Goal: Navigation & Orientation: Find specific page/section

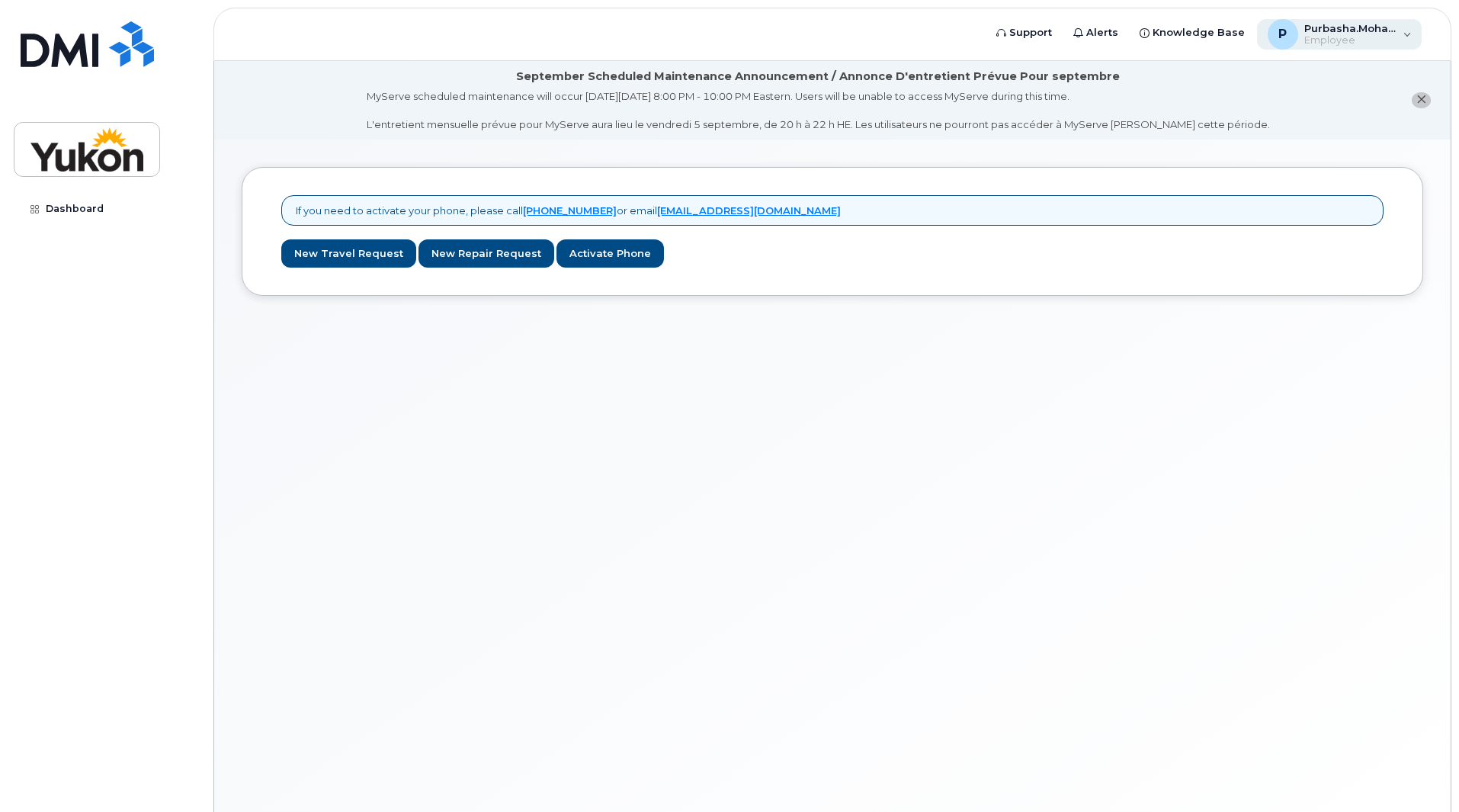
click at [1360, 38] on span "Employee" at bounding box center [1350, 39] width 92 height 12
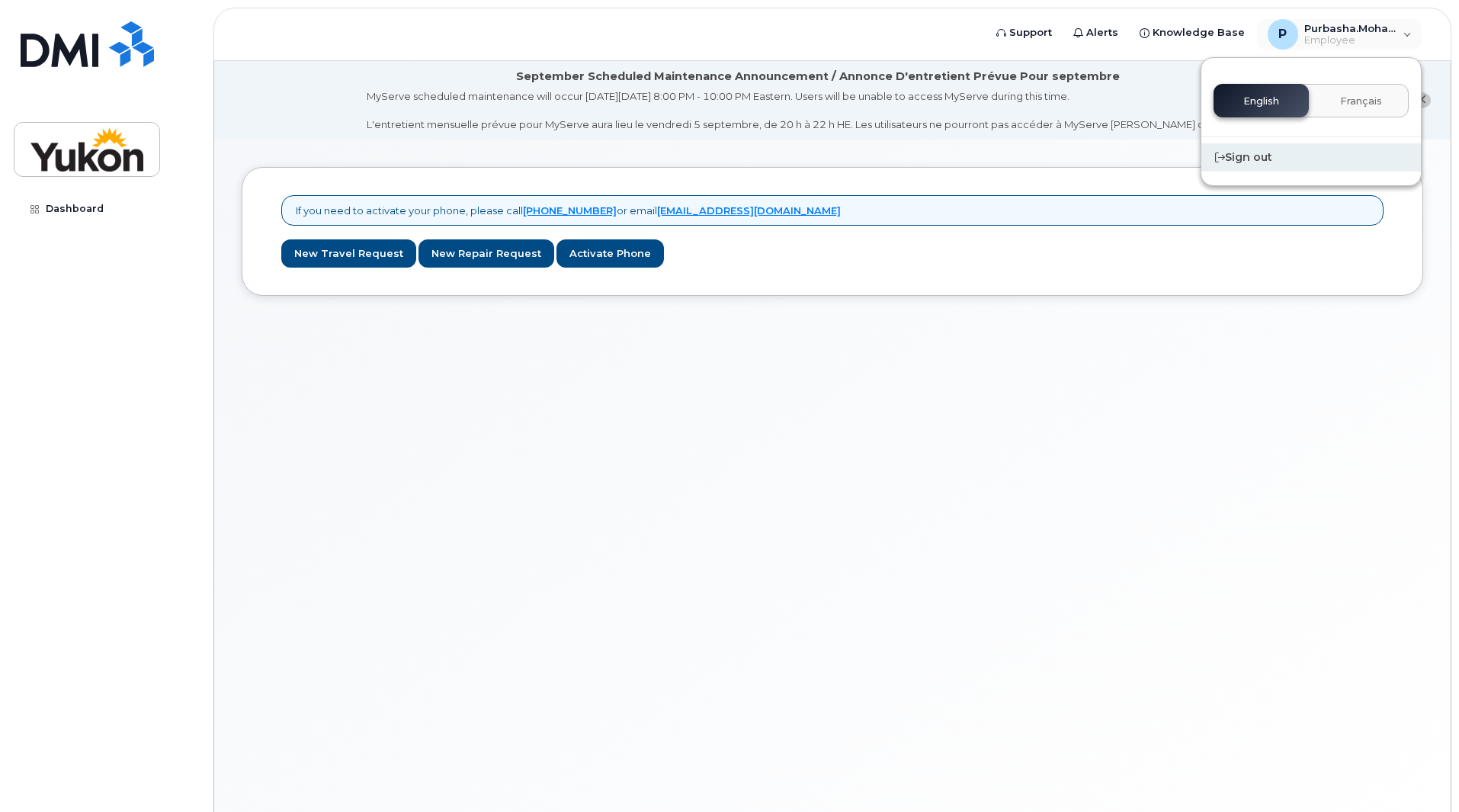
click at [1266, 152] on div "Sign out" at bounding box center [1311, 157] width 219 height 28
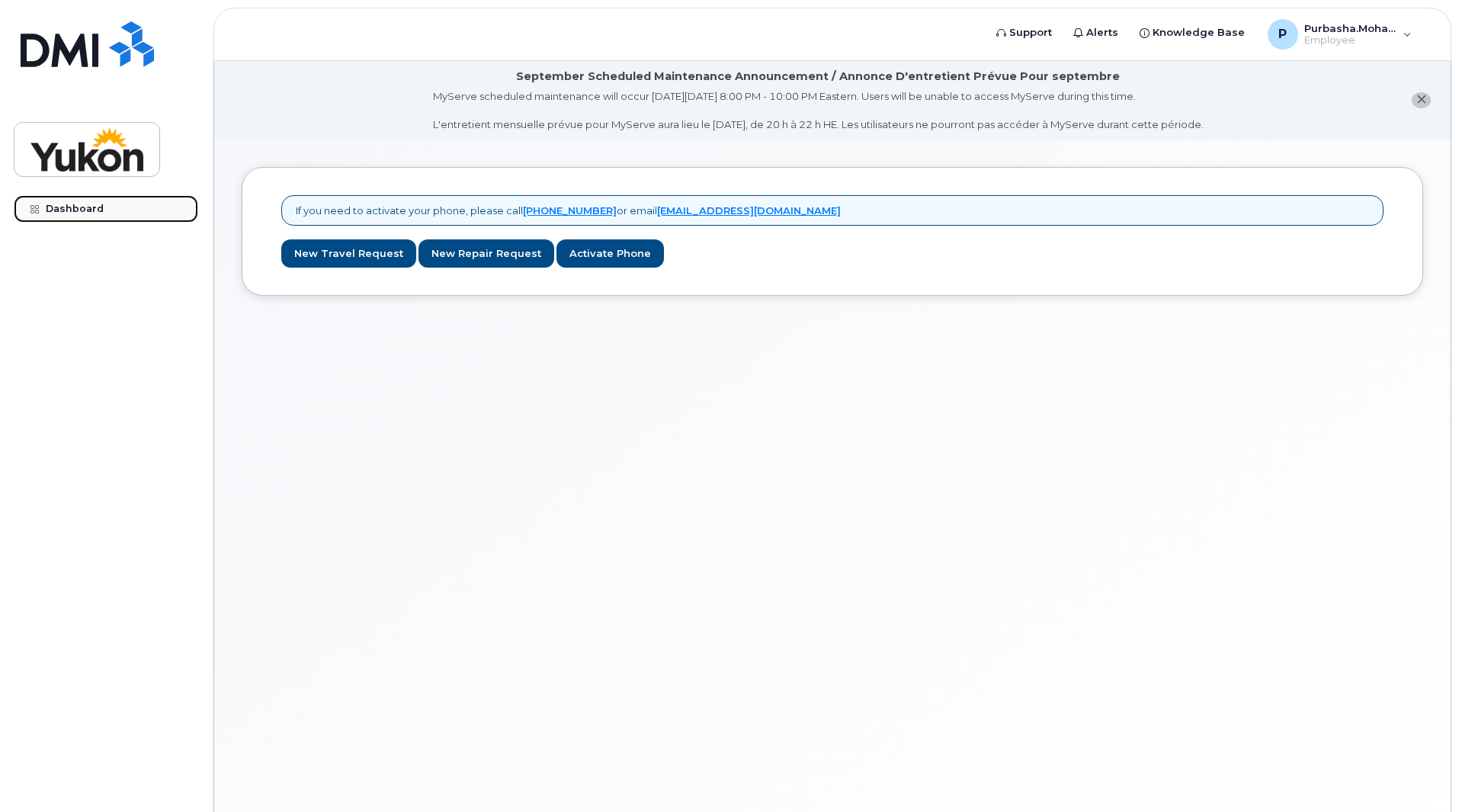
click at [98, 213] on div "Dashboard" at bounding box center [74, 208] width 58 height 12
click at [1417, 36] on div "P Purbasha.Mohanty Employee" at bounding box center [1339, 34] width 165 height 30
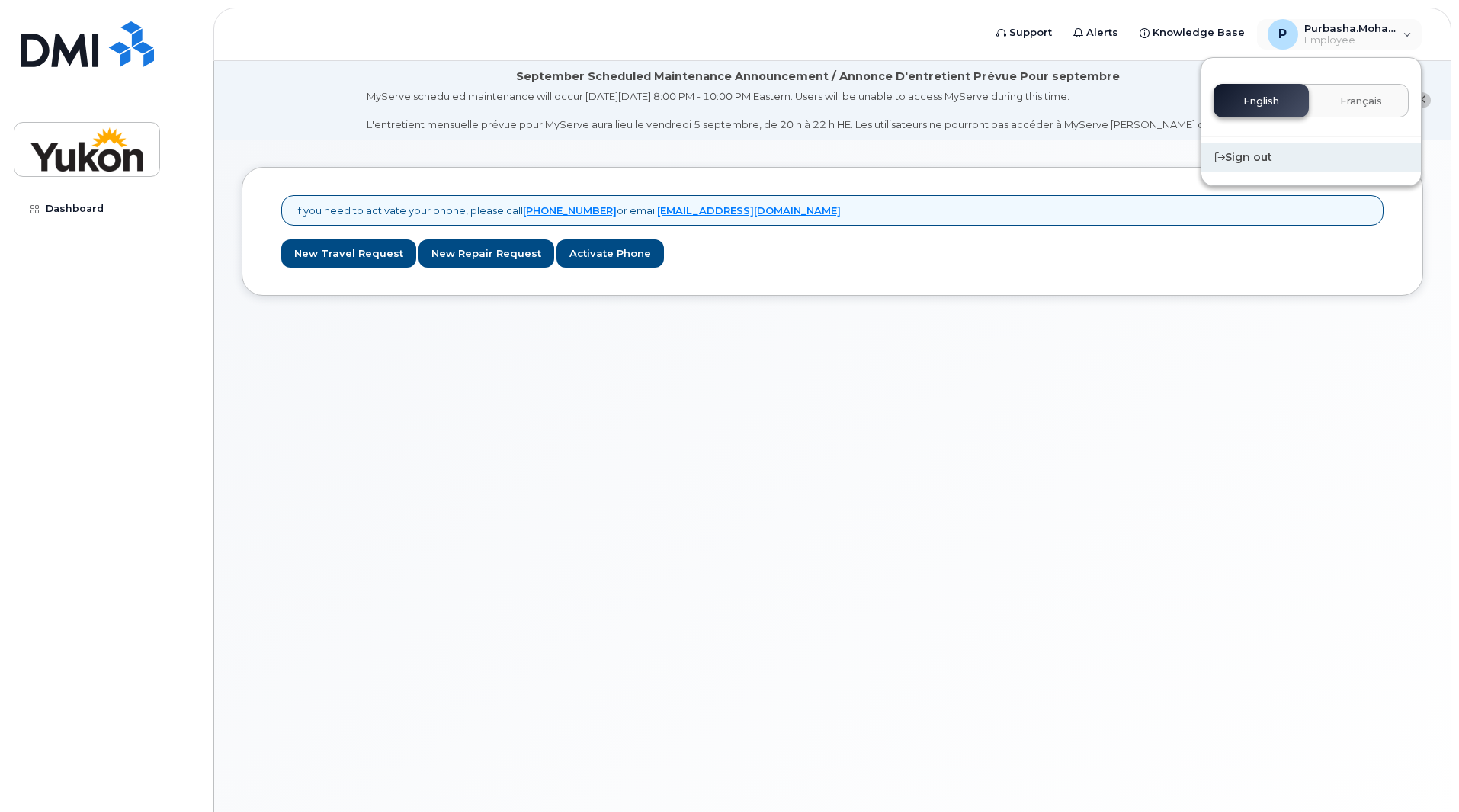
click at [1242, 165] on div "Sign out" at bounding box center [1311, 157] width 219 height 28
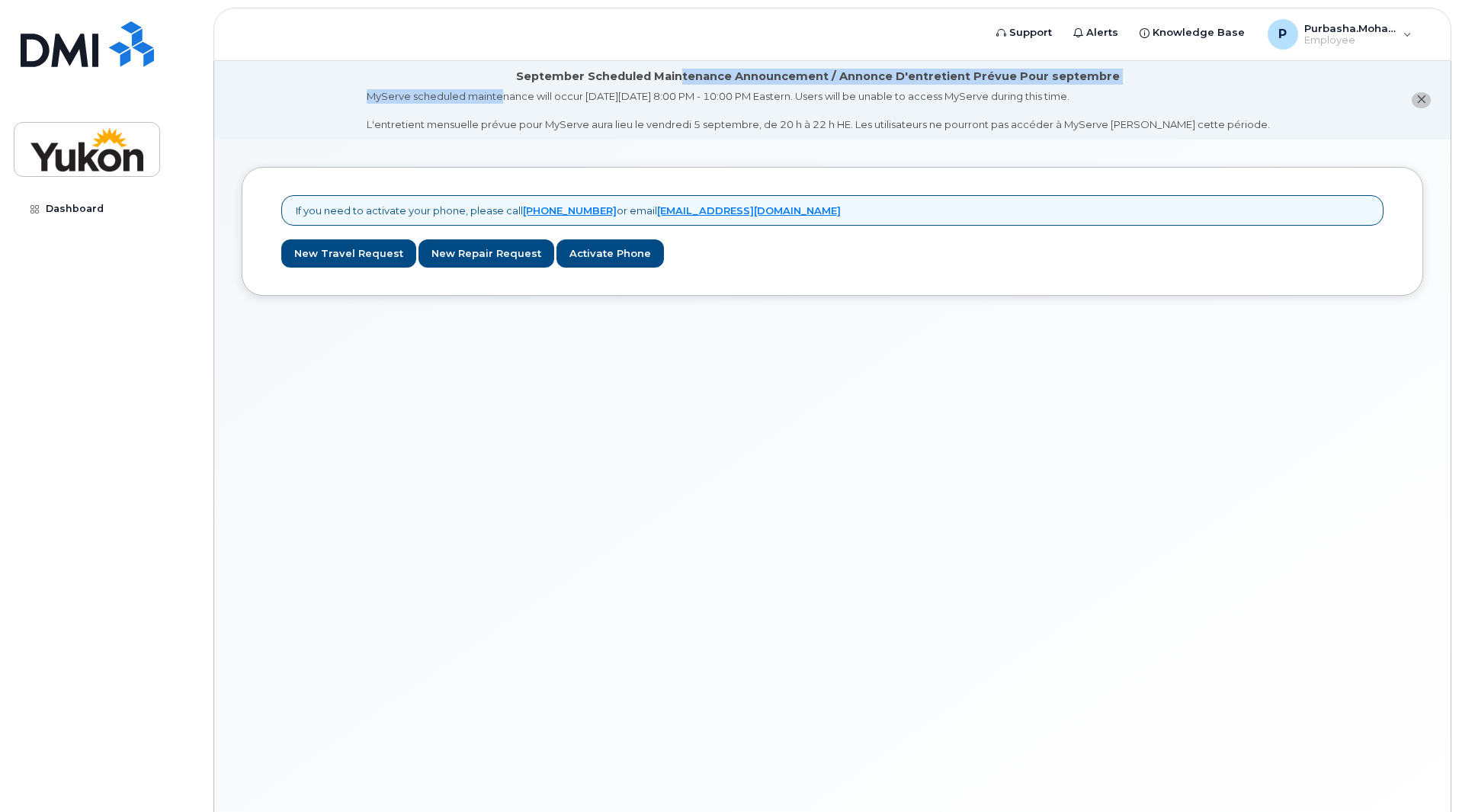
drag, startPoint x: 527, startPoint y: 88, endPoint x: 688, endPoint y: 73, distance: 161.7
click at [688, 73] on div "September Scheduled Maintenance Announcement / Annonce D'entretient Prévue Pour…" at bounding box center [817, 100] width 903 height 63
click at [738, 109] on div "MyServe scheduled maintenance will occur on Friday September 5, 8:00 PM - 10:00…" at bounding box center [817, 110] width 903 height 43
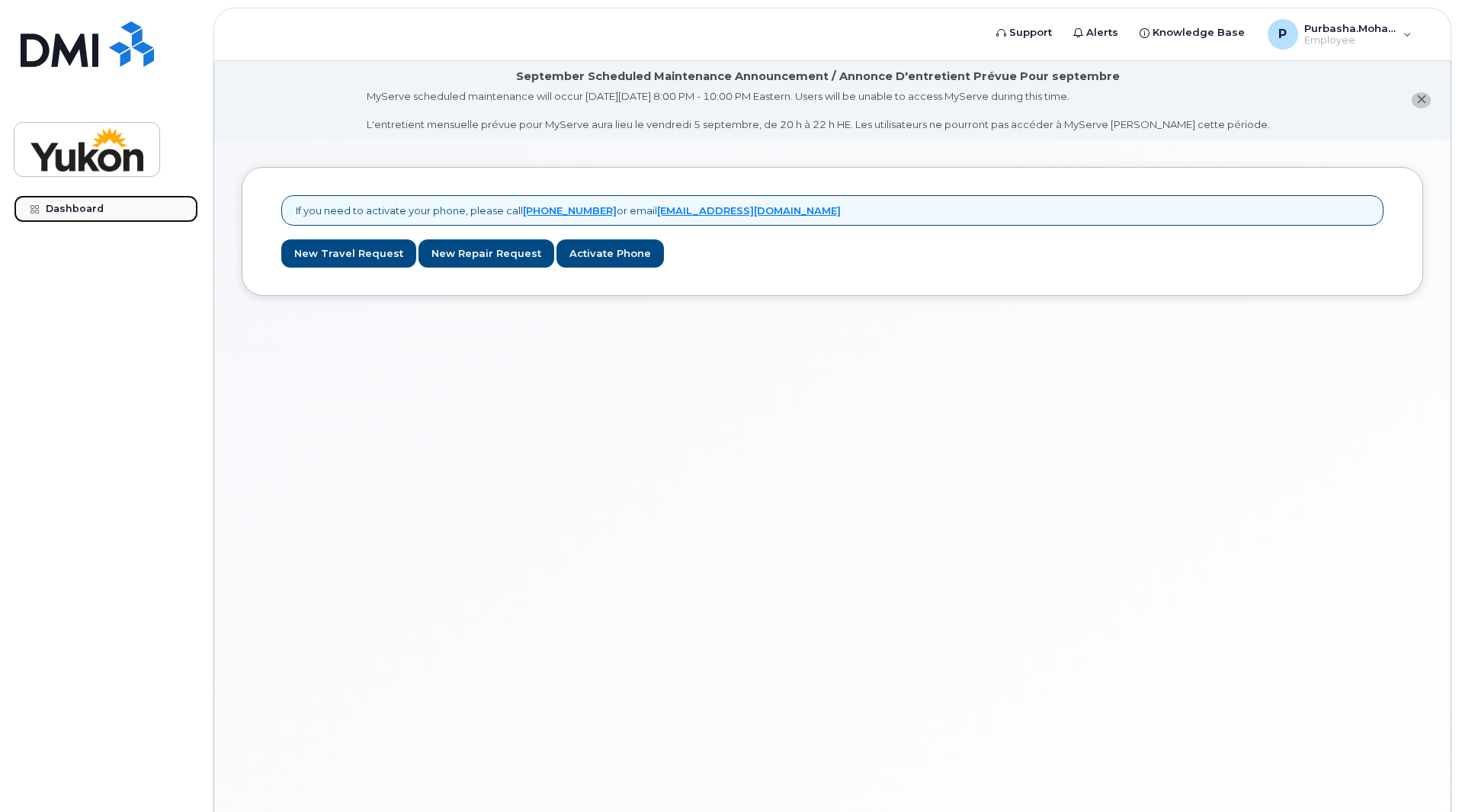
click at [63, 211] on div "Dashboard" at bounding box center [74, 208] width 58 height 12
click at [1426, 93] on button "close notification" at bounding box center [1421, 100] width 19 height 16
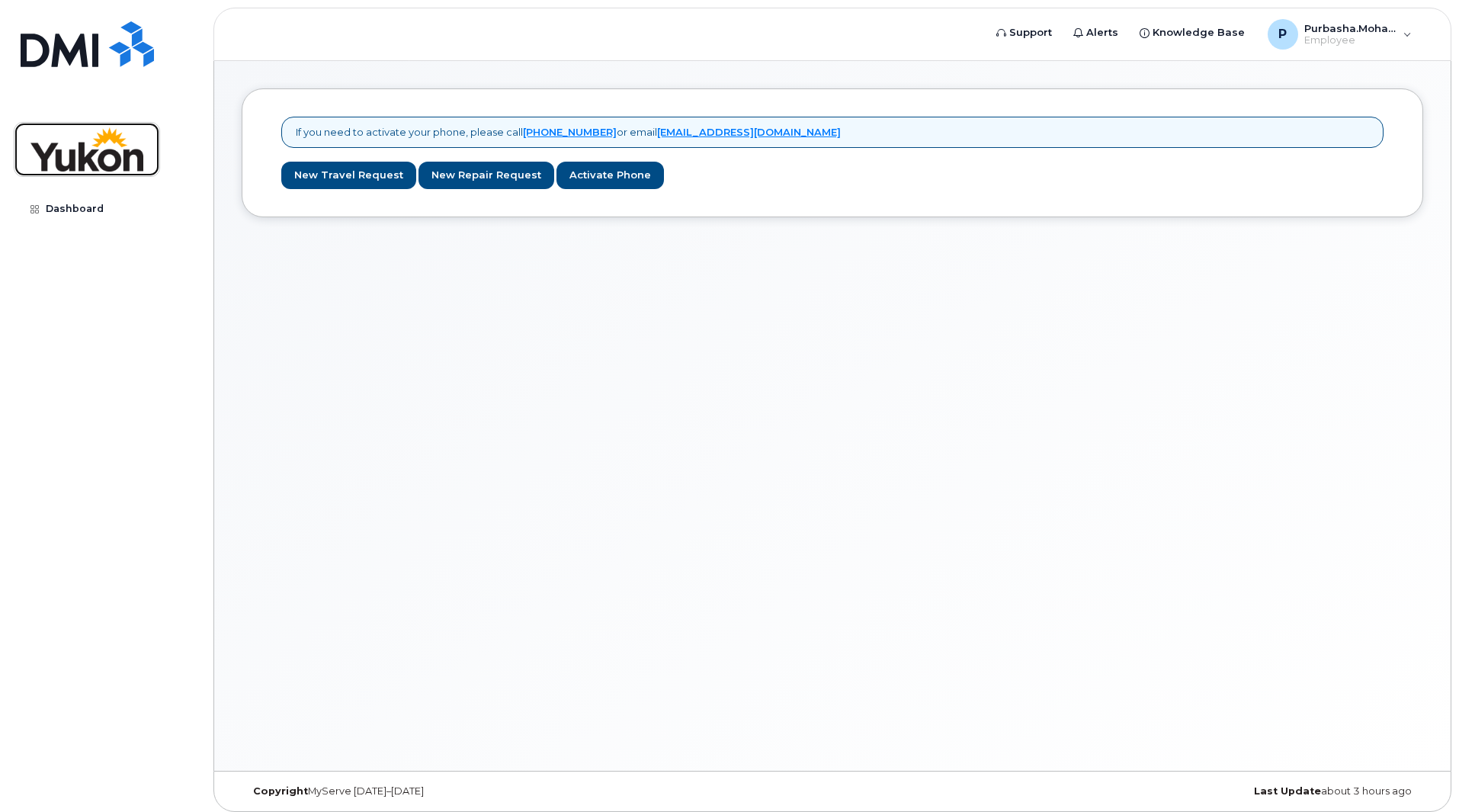
click at [56, 147] on img at bounding box center [87, 149] width 117 height 44
click at [60, 56] on img at bounding box center [87, 44] width 134 height 46
click at [69, 214] on div "Dashboard" at bounding box center [74, 208] width 58 height 12
click at [727, 367] on div "If you need to activate your phone, please call [PHONE_NUMBER] or email [EMAIL_…" at bounding box center [832, 416] width 1236 height 709
click at [1344, 32] on span "Purbasha.Mohanty" at bounding box center [1350, 27] width 92 height 12
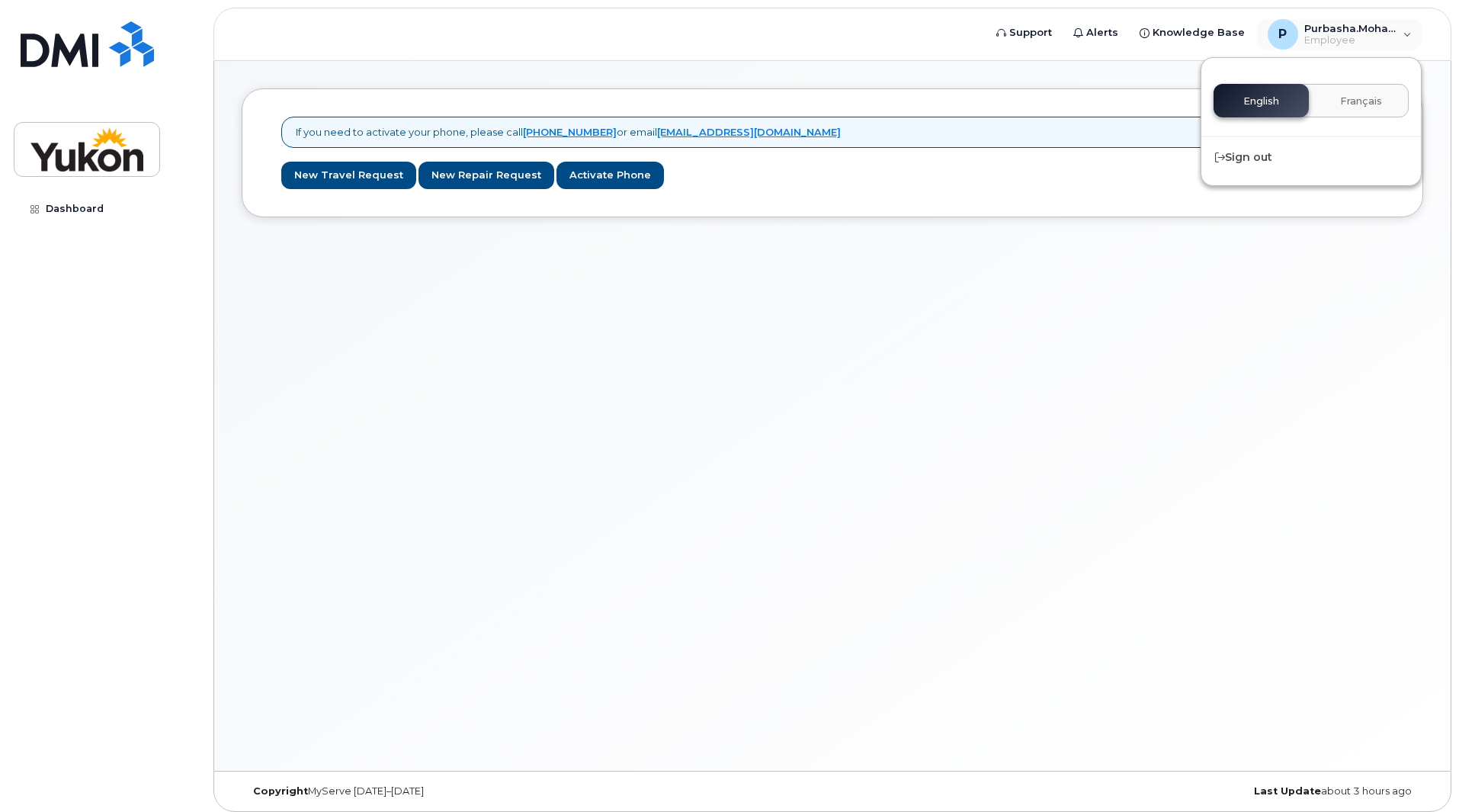
click at [1097, 339] on div "If you need to activate your phone, please call 1-877-689-8289 or email helpdes…" at bounding box center [832, 416] width 1236 height 709
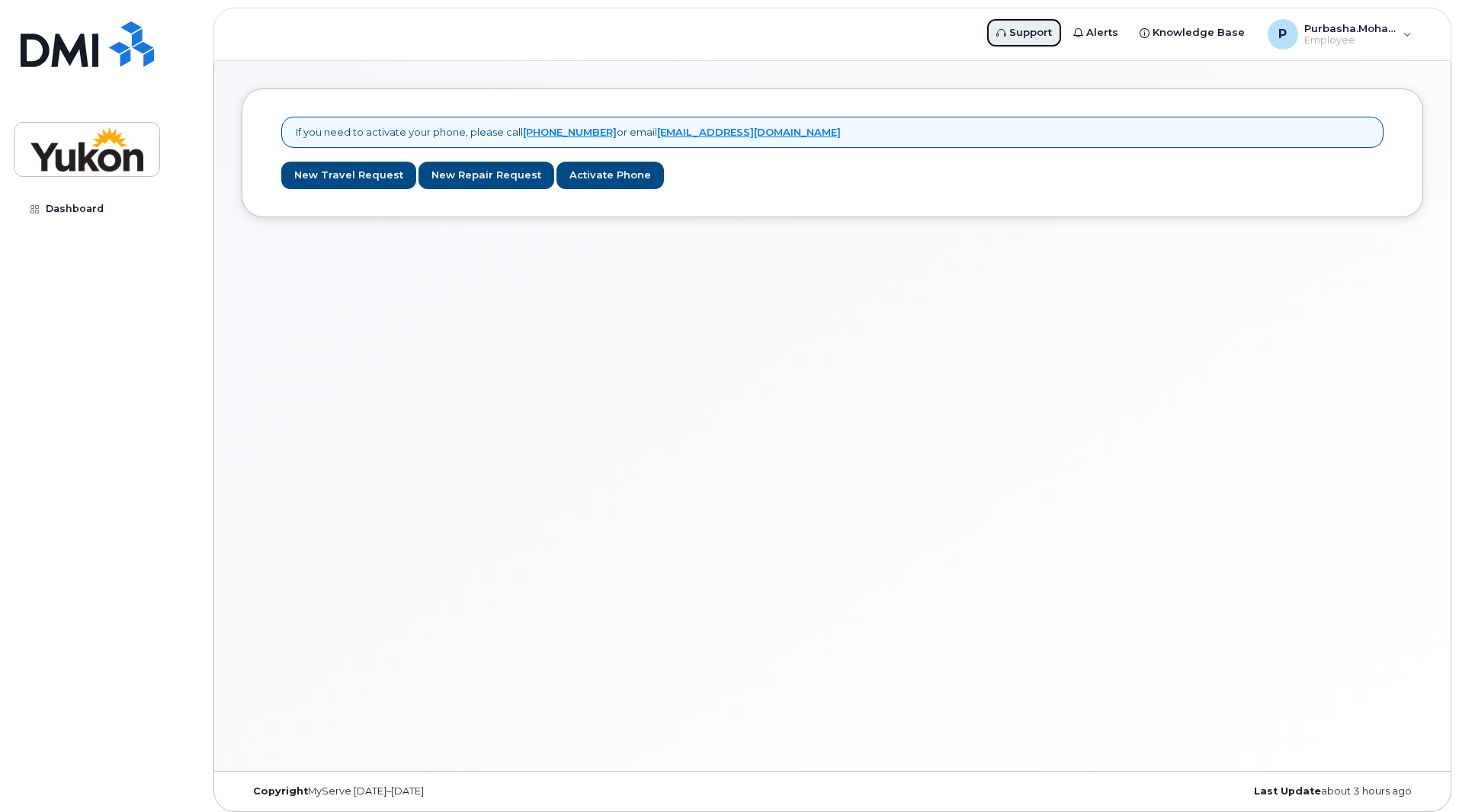
click at [1034, 38] on span "Support" at bounding box center [1030, 32] width 43 height 16
